Goal: Task Accomplishment & Management: Use online tool/utility

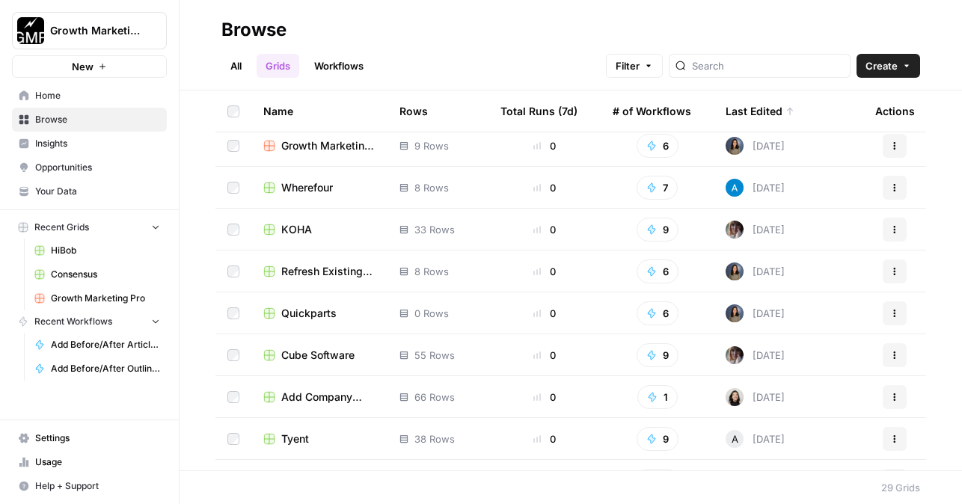
scroll to position [456, 0]
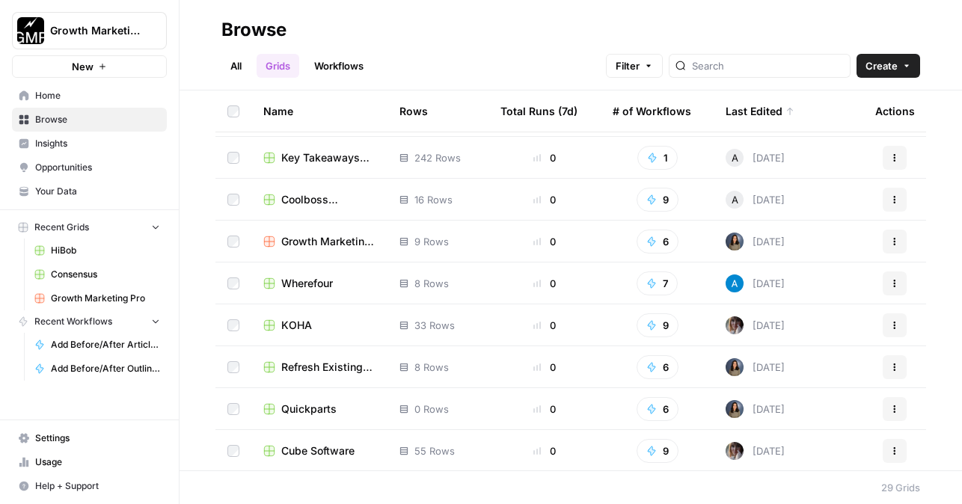
click at [337, 151] on span "Key Takeaways Grid" at bounding box center [328, 157] width 94 height 15
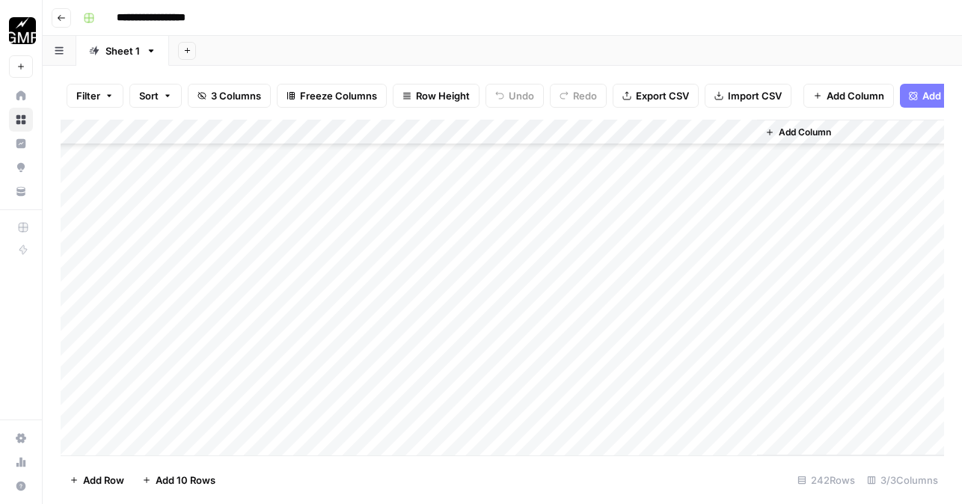
scroll to position [5870, 0]
click at [224, 441] on div "Add Column" at bounding box center [503, 288] width 884 height 336
click at [151, 441] on div "Add Column" at bounding box center [503, 288] width 884 height 336
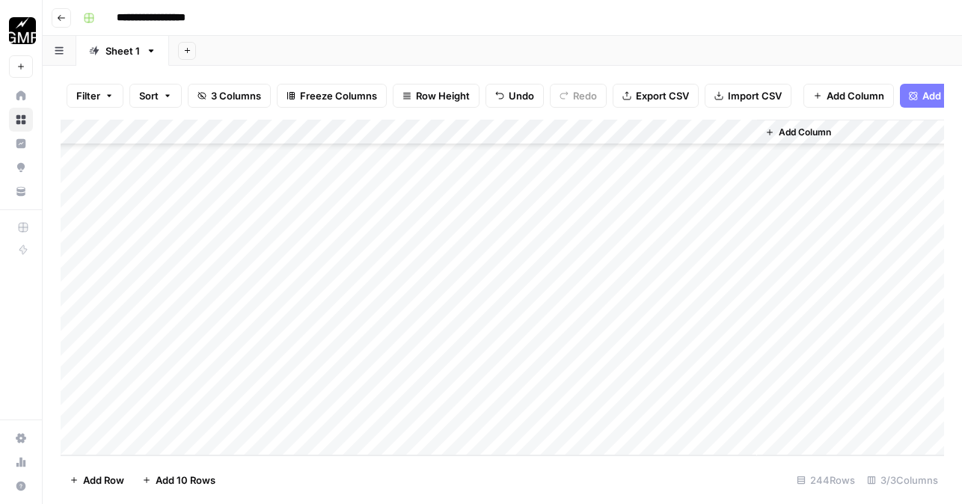
click at [129, 387] on div "Add Column" at bounding box center [503, 288] width 884 height 336
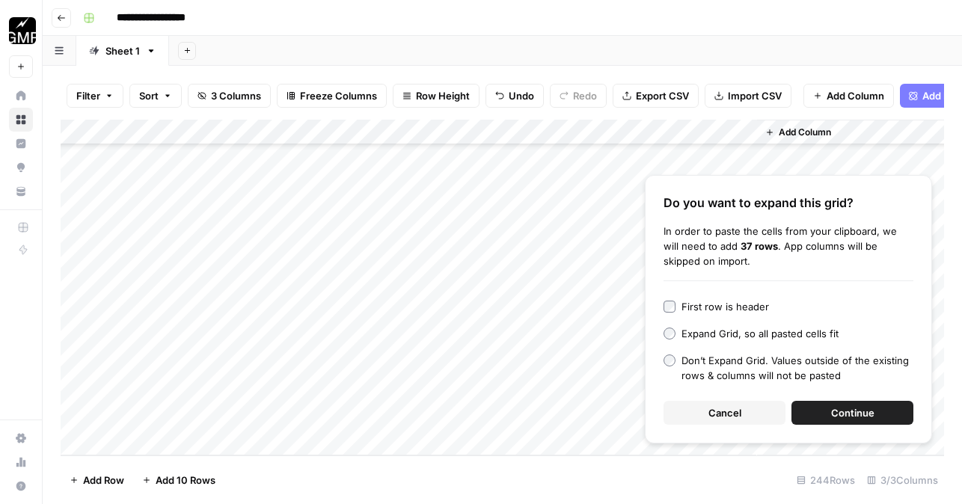
click at [841, 409] on span "Continue" at bounding box center [852, 413] width 43 height 15
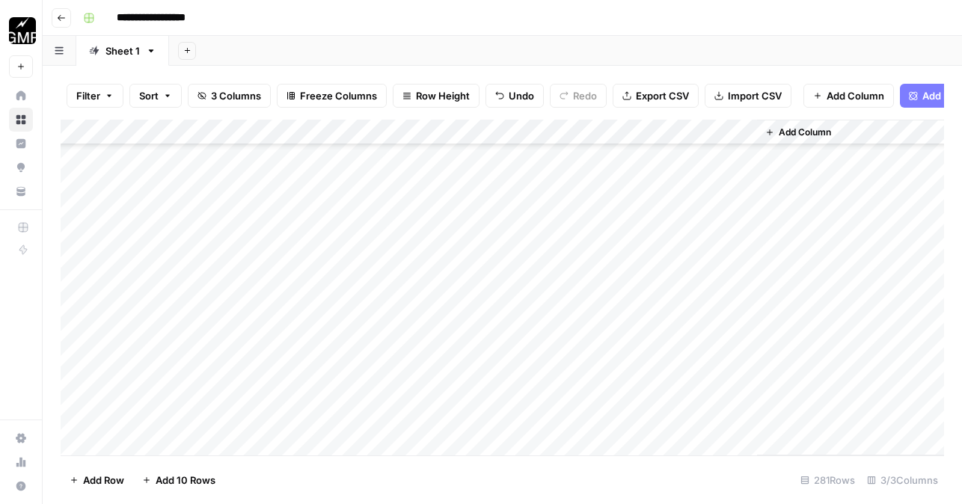
scroll to position [6183, 0]
click at [415, 189] on div "Add Column" at bounding box center [503, 288] width 884 height 336
click at [390, 157] on div "Add Column" at bounding box center [503, 288] width 884 height 336
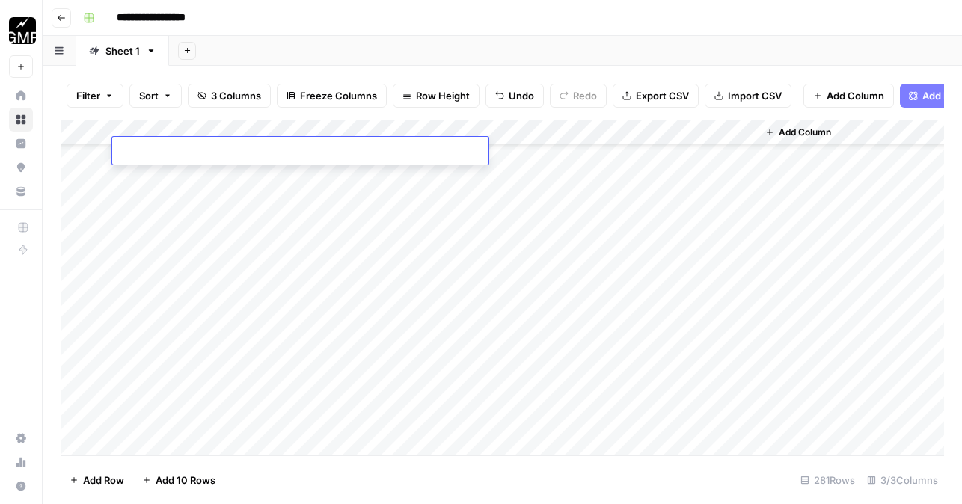
type textarea "**********"
click at [367, 303] on div "Add Column" at bounding box center [503, 288] width 884 height 336
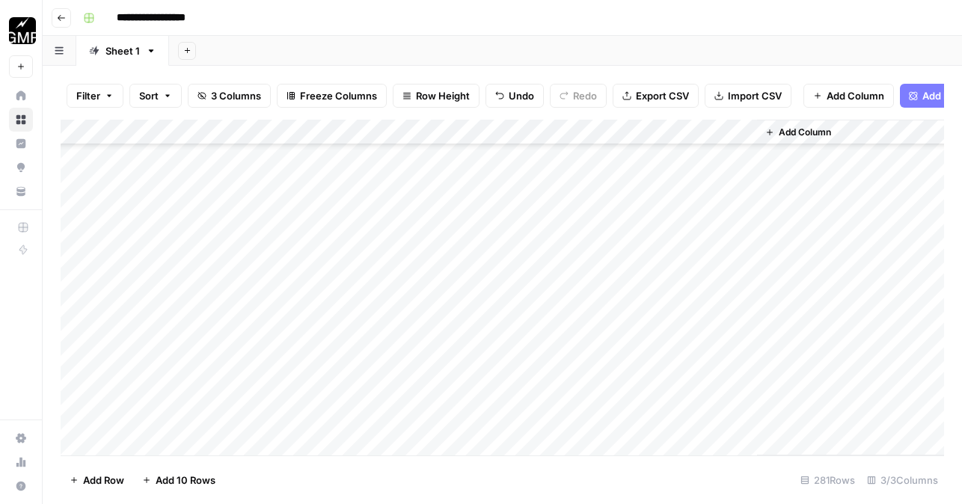
click at [299, 160] on div "Add Column" at bounding box center [503, 288] width 884 height 336
click at [612, 130] on div "Add Column" at bounding box center [503, 288] width 884 height 336
click at [630, 217] on span "Remaining Rows" at bounding box center [662, 219] width 94 height 15
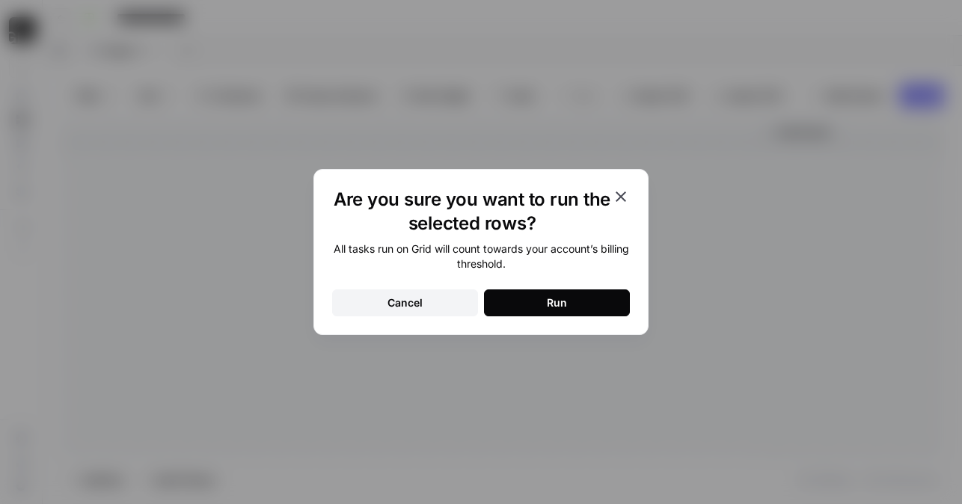
click at [573, 305] on button "Run" at bounding box center [557, 303] width 146 height 27
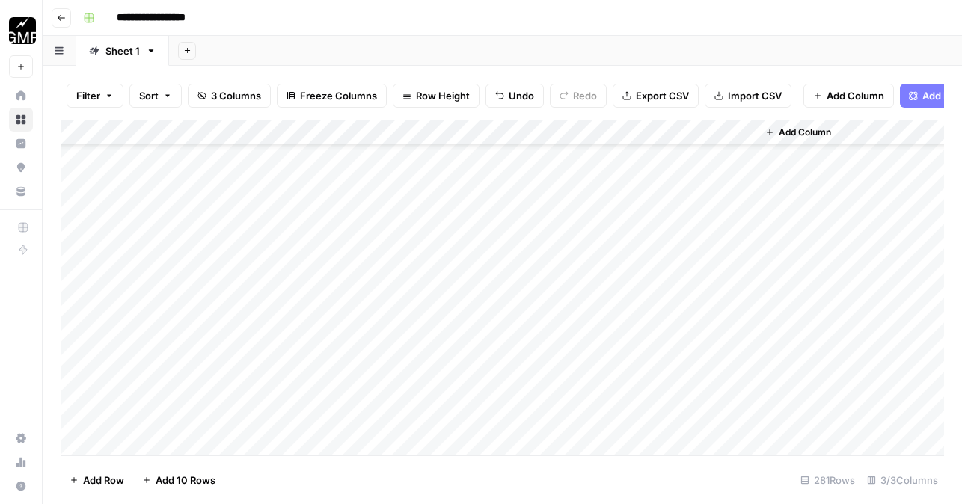
scroll to position [6587, 0]
click at [741, 186] on div "Add Column" at bounding box center [503, 288] width 884 height 336
